Goal: Task Accomplishment & Management: Use online tool/utility

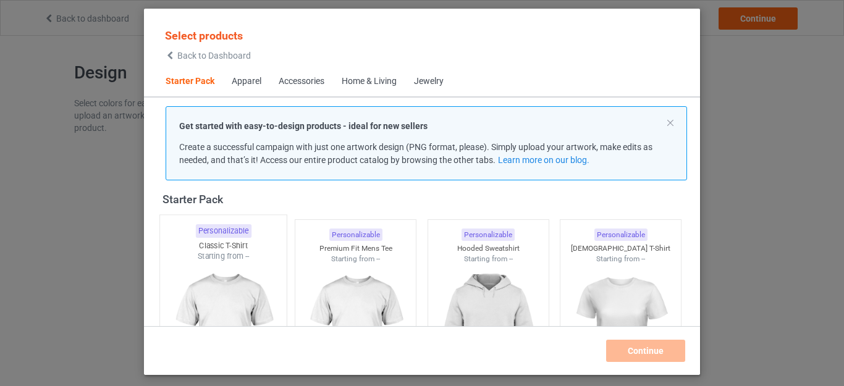
click at [253, 283] on img at bounding box center [223, 334] width 116 height 145
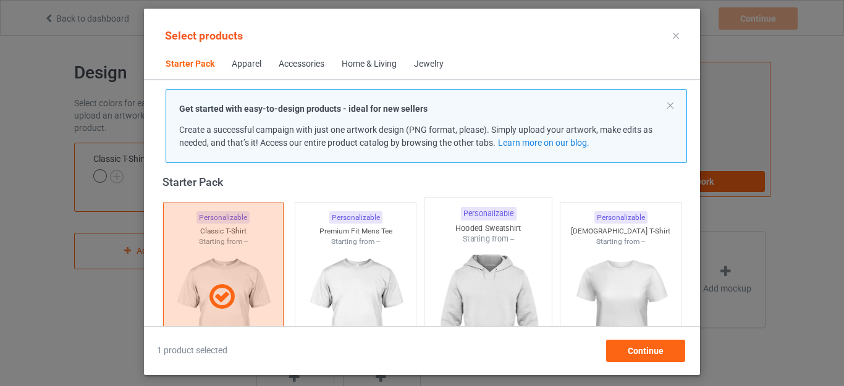
click at [370, 281] on img at bounding box center [355, 316] width 111 height 138
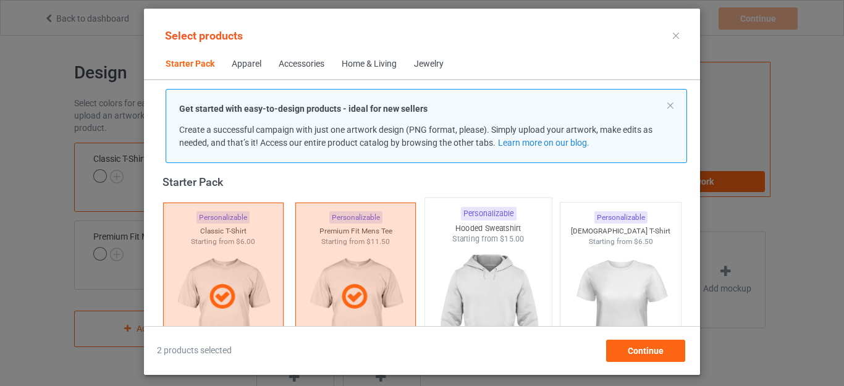
click at [451, 265] on img at bounding box center [488, 317] width 116 height 145
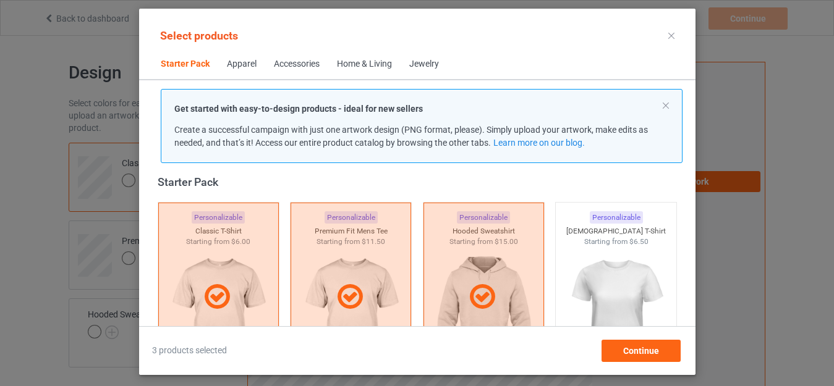
scroll to position [66, 0]
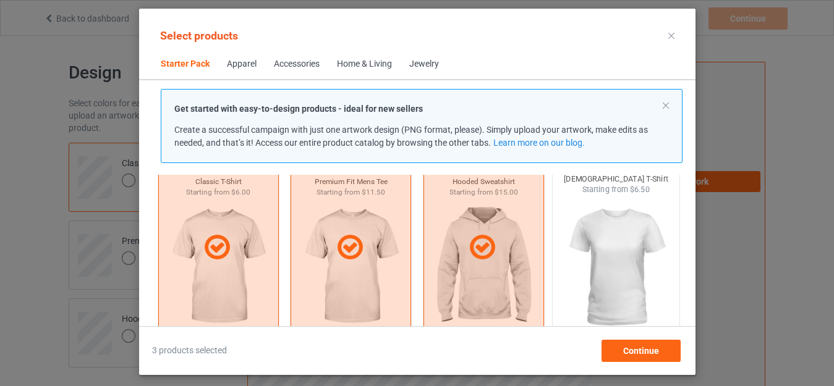
click at [657, 294] on img at bounding box center [616, 267] width 116 height 145
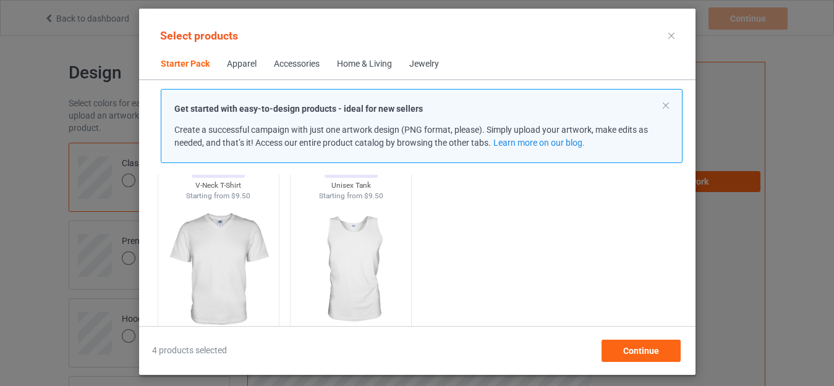
scroll to position [288, 0]
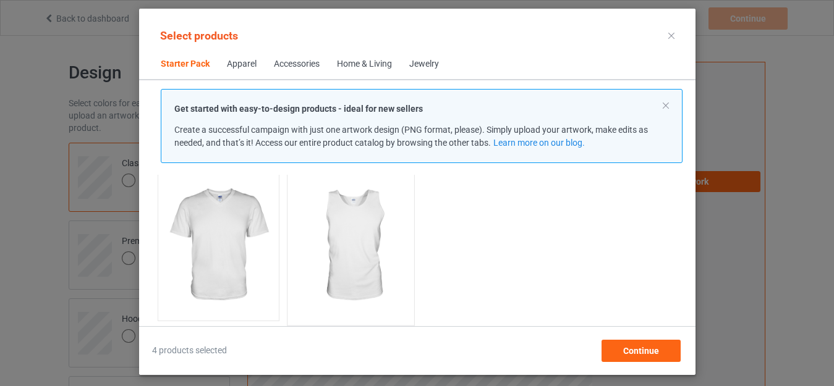
click at [372, 257] on img at bounding box center [350, 246] width 116 height 145
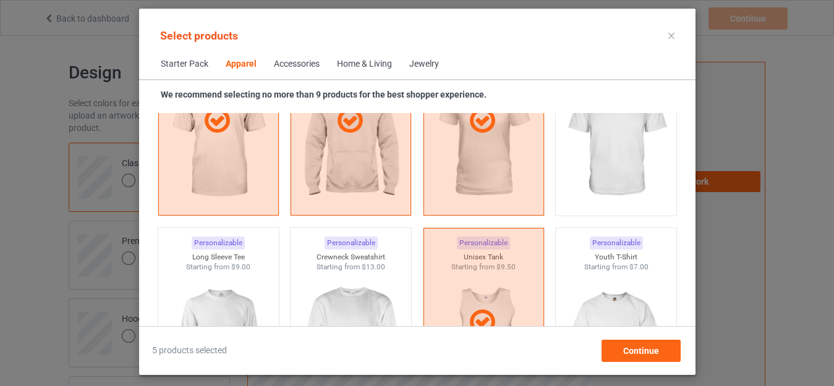
scroll to position [857, 0]
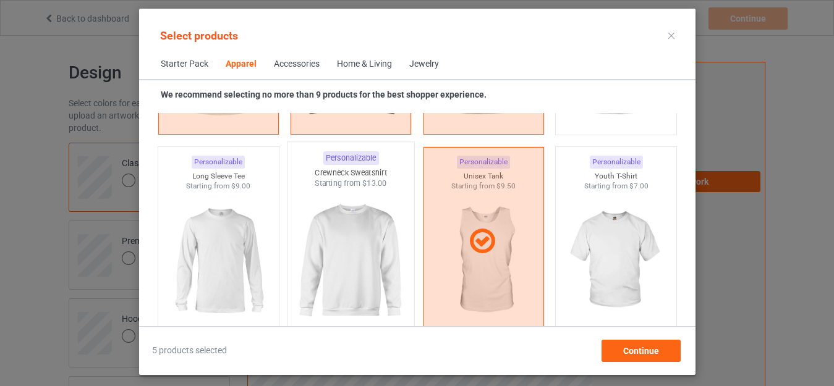
click at [324, 239] on img at bounding box center [350, 261] width 116 height 145
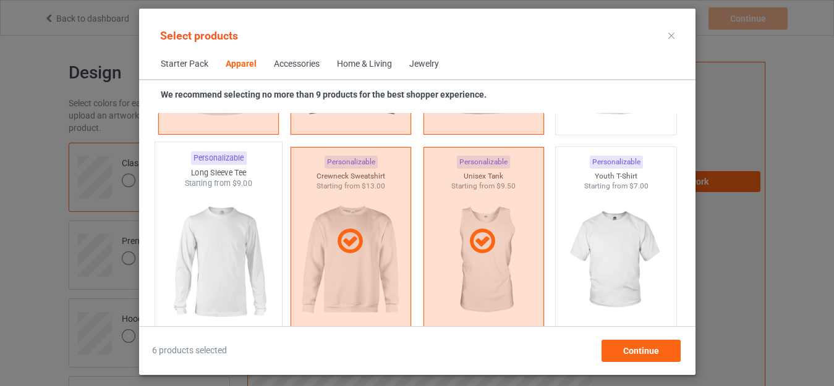
click at [240, 227] on img at bounding box center [218, 261] width 116 height 145
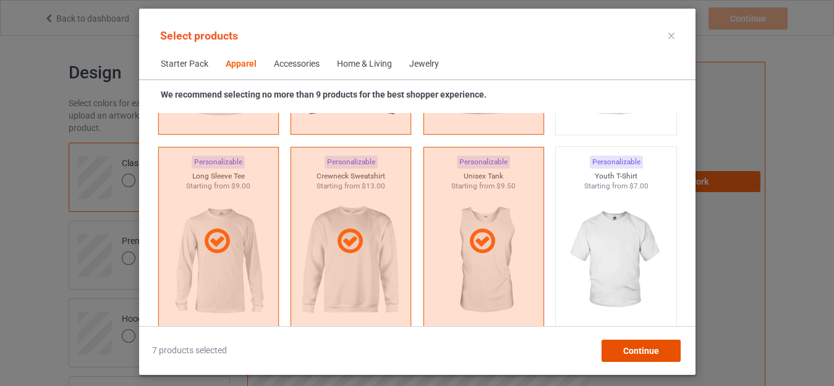
click at [618, 345] on div "Continue" at bounding box center [640, 351] width 79 height 22
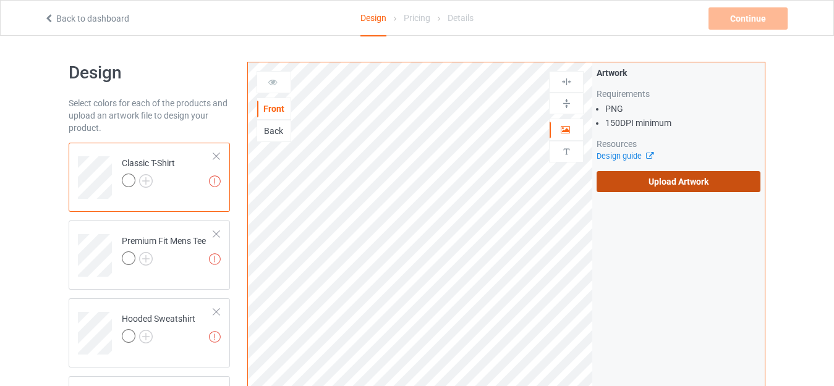
click at [651, 175] on label "Upload Artwork" at bounding box center [679, 181] width 164 height 21
click at [0, 0] on input "Upload Artwork" at bounding box center [0, 0] width 0 height 0
click at [691, 177] on label "Upload Artwork" at bounding box center [679, 181] width 164 height 21
click at [0, 0] on input "Upload Artwork" at bounding box center [0, 0] width 0 height 0
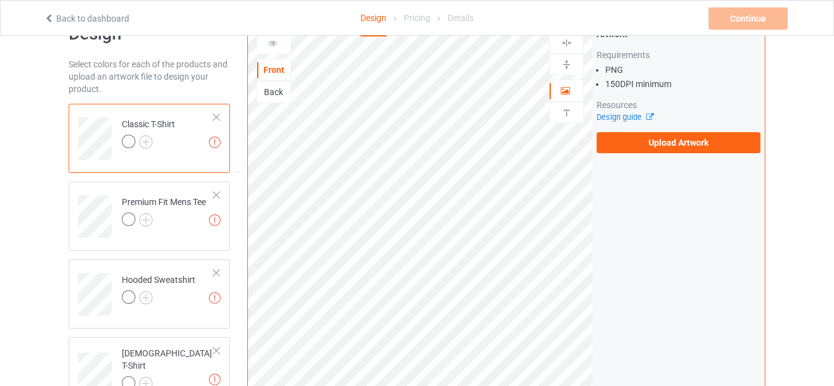
scroll to position [38, 0]
